Goal: Check status

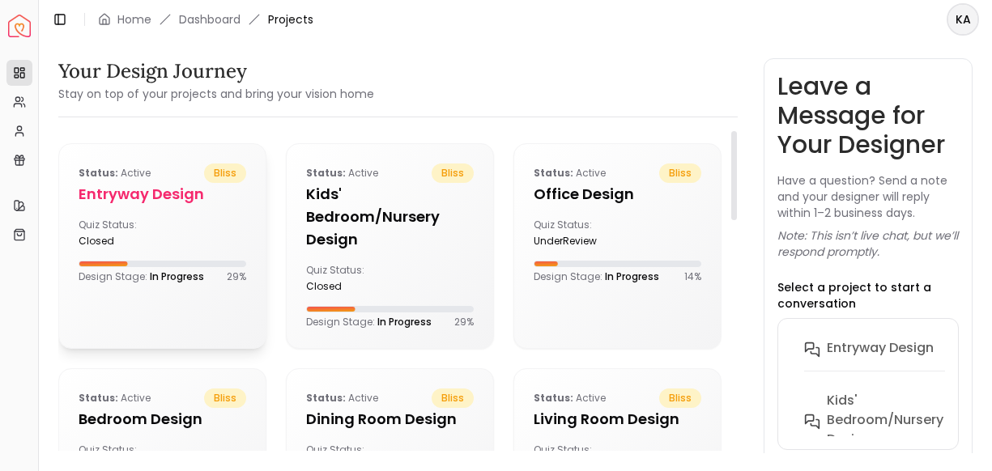
click at [188, 225] on div "Quiz Status: closed" at bounding box center [163, 233] width 168 height 29
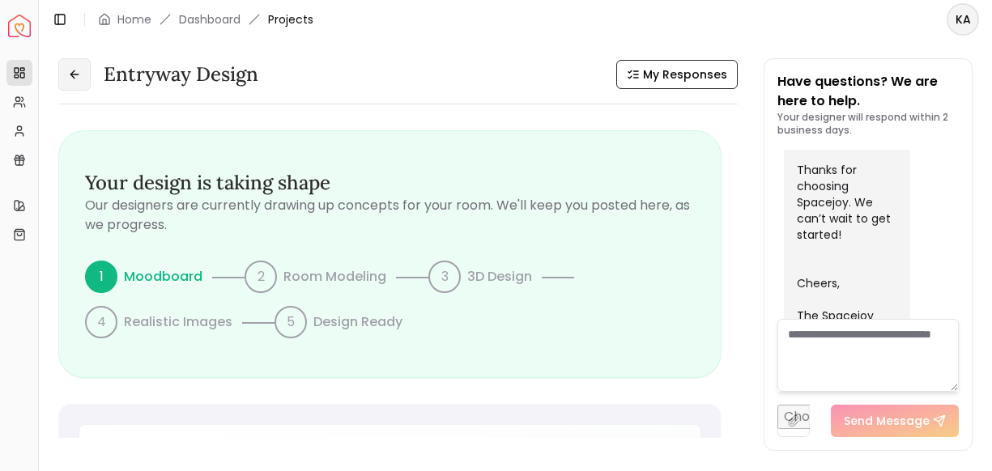
click at [70, 69] on icon at bounding box center [74, 74] width 13 height 13
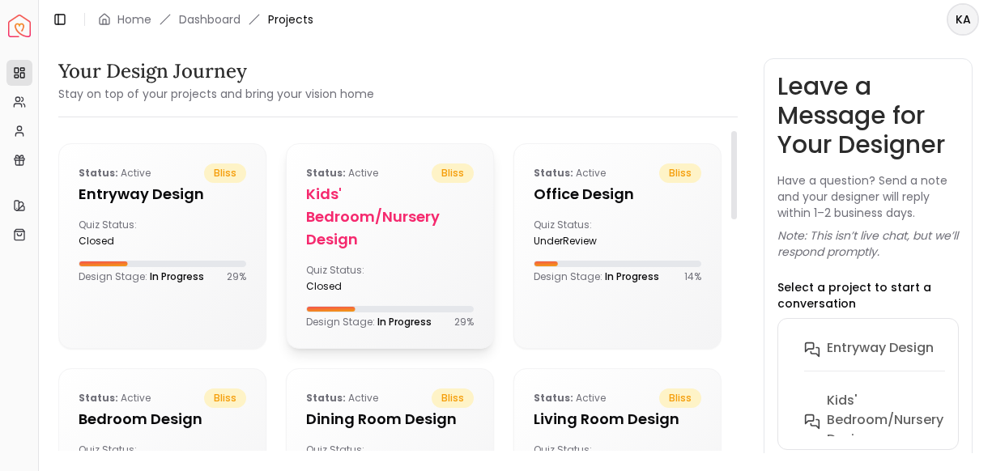
click at [353, 198] on h5 "Kids' Bedroom/Nursery design" at bounding box center [390, 217] width 168 height 68
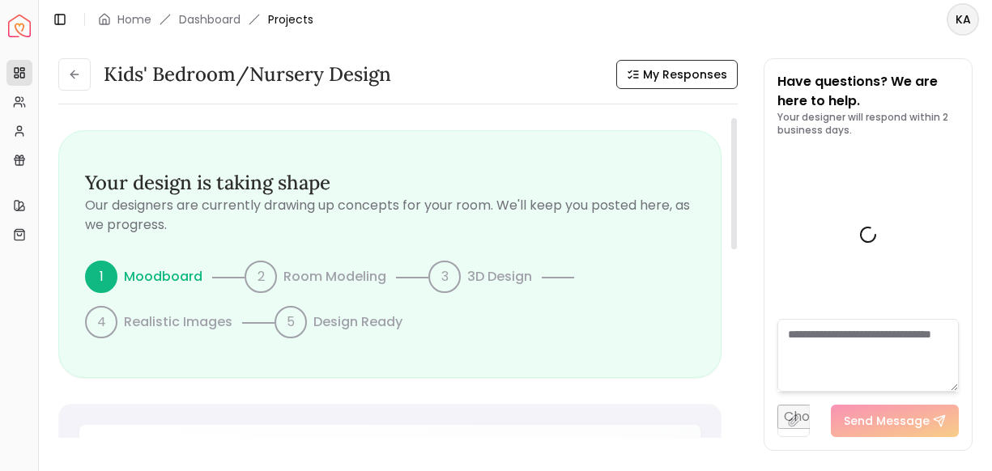
scroll to position [1013, 0]
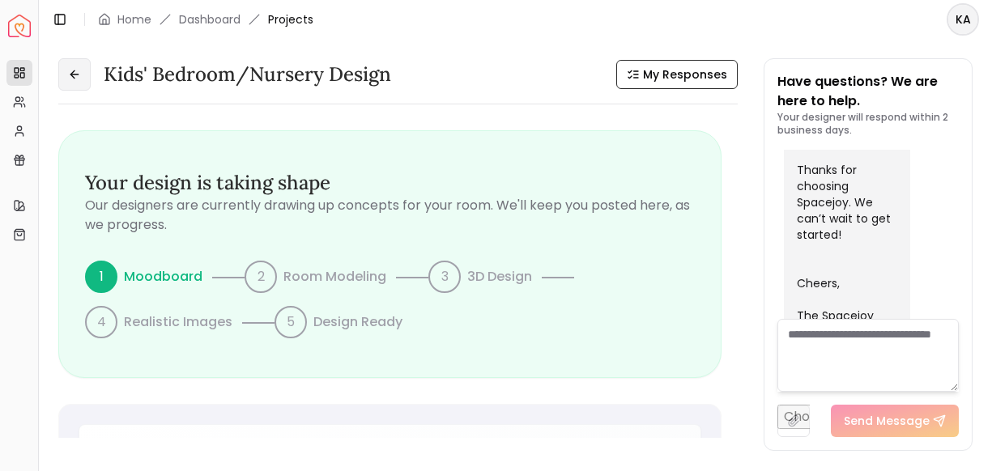
click at [72, 72] on icon at bounding box center [72, 73] width 4 height 7
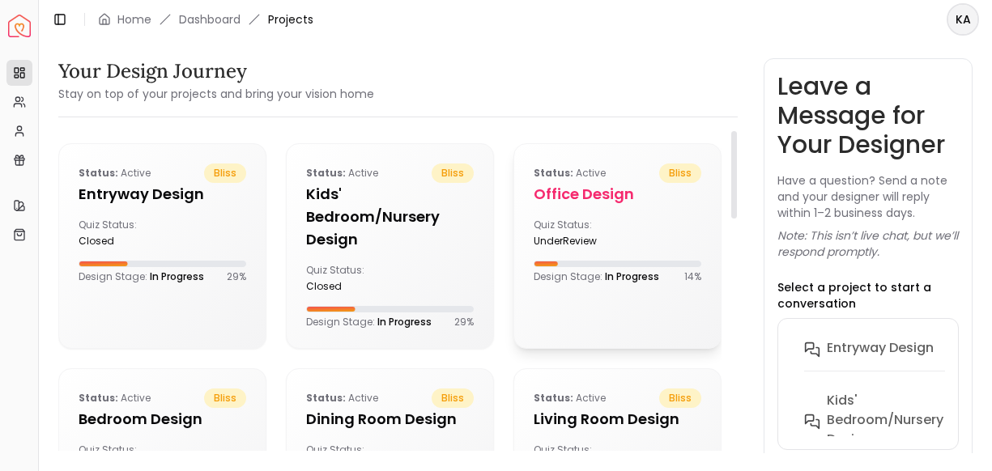
click at [538, 222] on div "Quiz Status: underReview" at bounding box center [572, 233] width 77 height 29
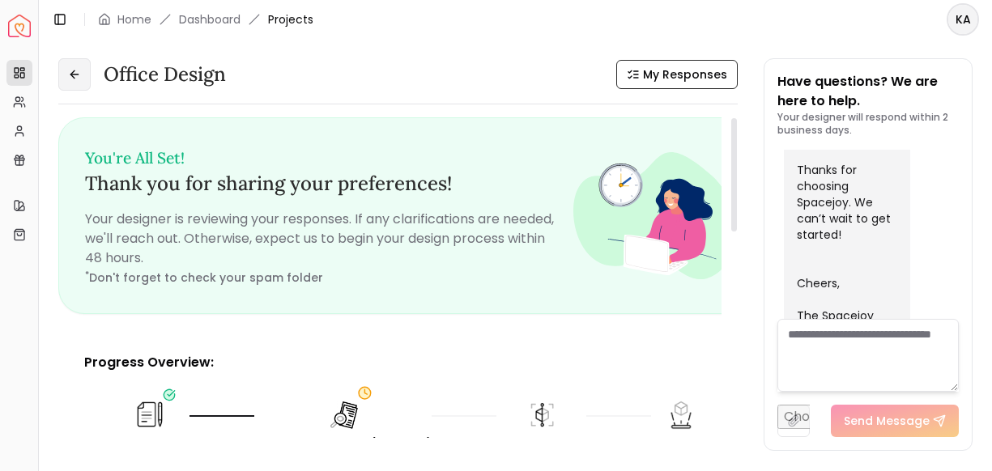
click at [83, 79] on button at bounding box center [74, 74] width 32 height 32
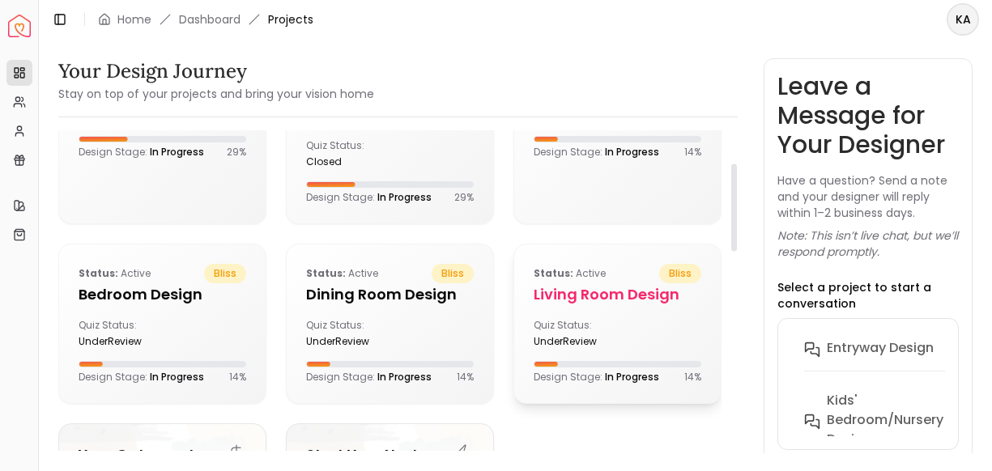
scroll to position [125, 0]
click at [563, 338] on div "underReview" at bounding box center [572, 340] width 77 height 13
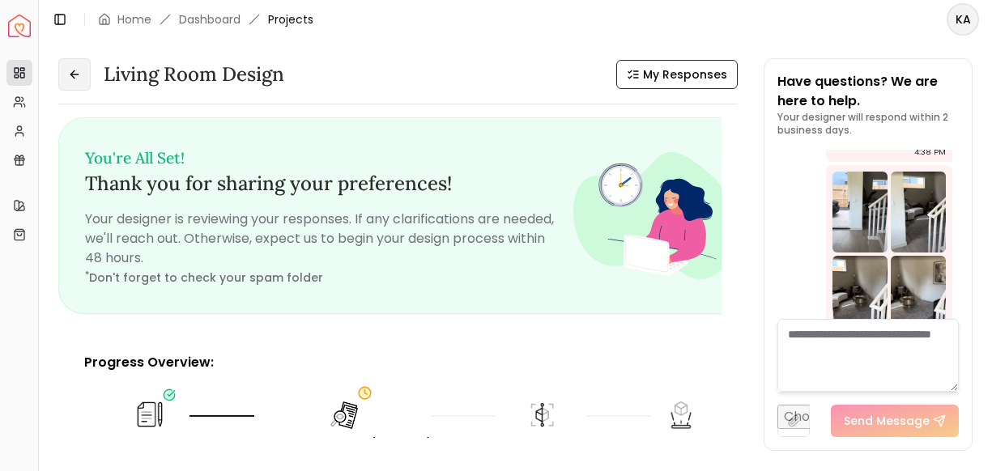
click at [86, 70] on button at bounding box center [74, 74] width 32 height 32
